Goal: Find specific page/section: Find specific page/section

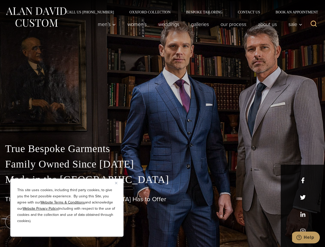
click at [162, 124] on div "True Bespoke Garments Family Owned Since [DATE] Made in [GEOGRAPHIC_DATA] The B…" at bounding box center [162, 181] width 325 height 132
click at [118, 183] on button "Close" at bounding box center [118, 183] width 6 height 6
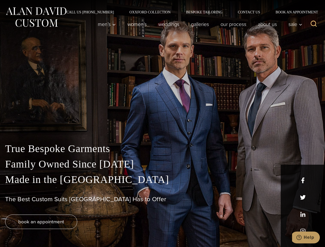
click at [67, 230] on div "True Bespoke Garments Family Owned Since [DATE] Made in [GEOGRAPHIC_DATA] The B…" at bounding box center [162, 194] width 325 height 106
click at [314, 24] on icon "Search" at bounding box center [313, 23] width 7 height 7
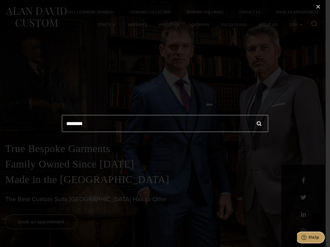
click at [306, 238] on icon "Help" at bounding box center [303, 237] width 5 height 5
